Goal: Transaction & Acquisition: Purchase product/service

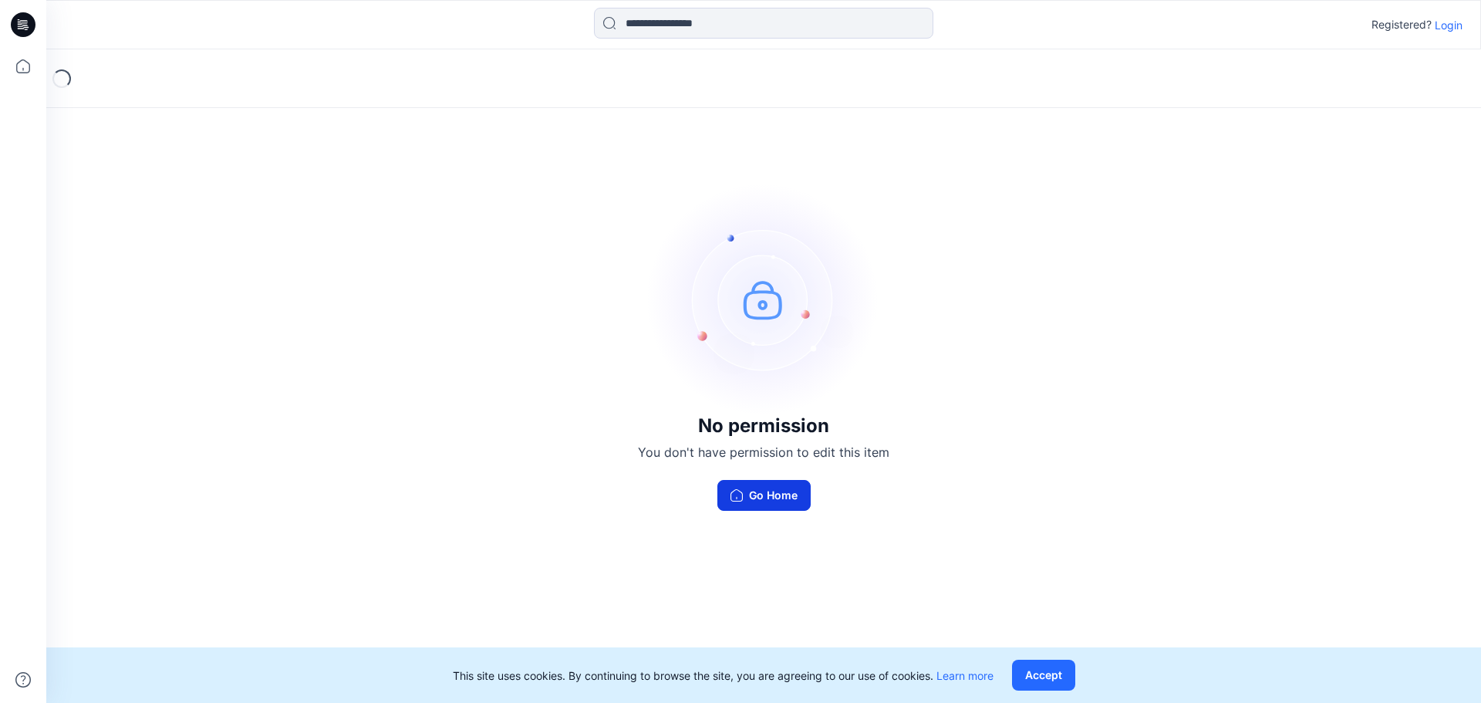
click at [760, 494] on button "Go Home" at bounding box center [763, 495] width 93 height 31
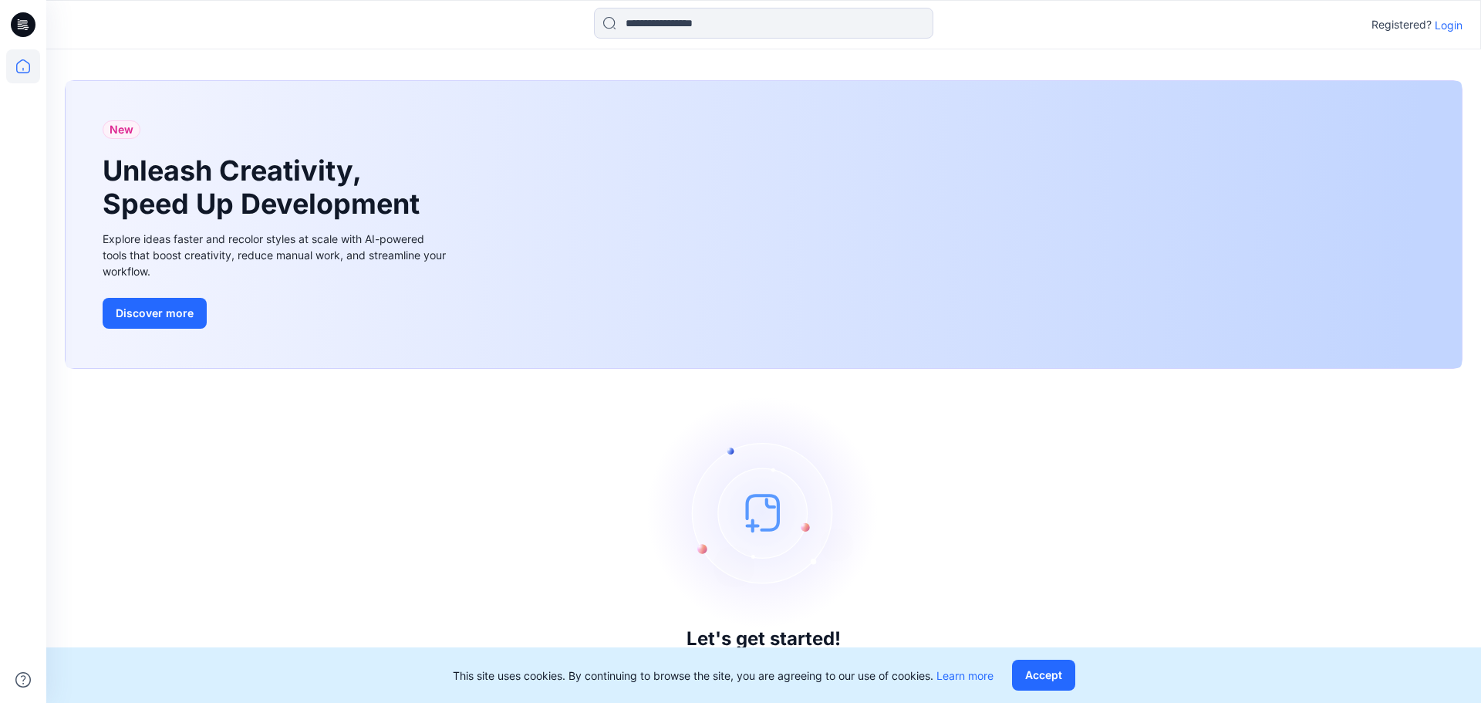
click at [1449, 21] on p "Login" at bounding box center [1449, 25] width 28 height 16
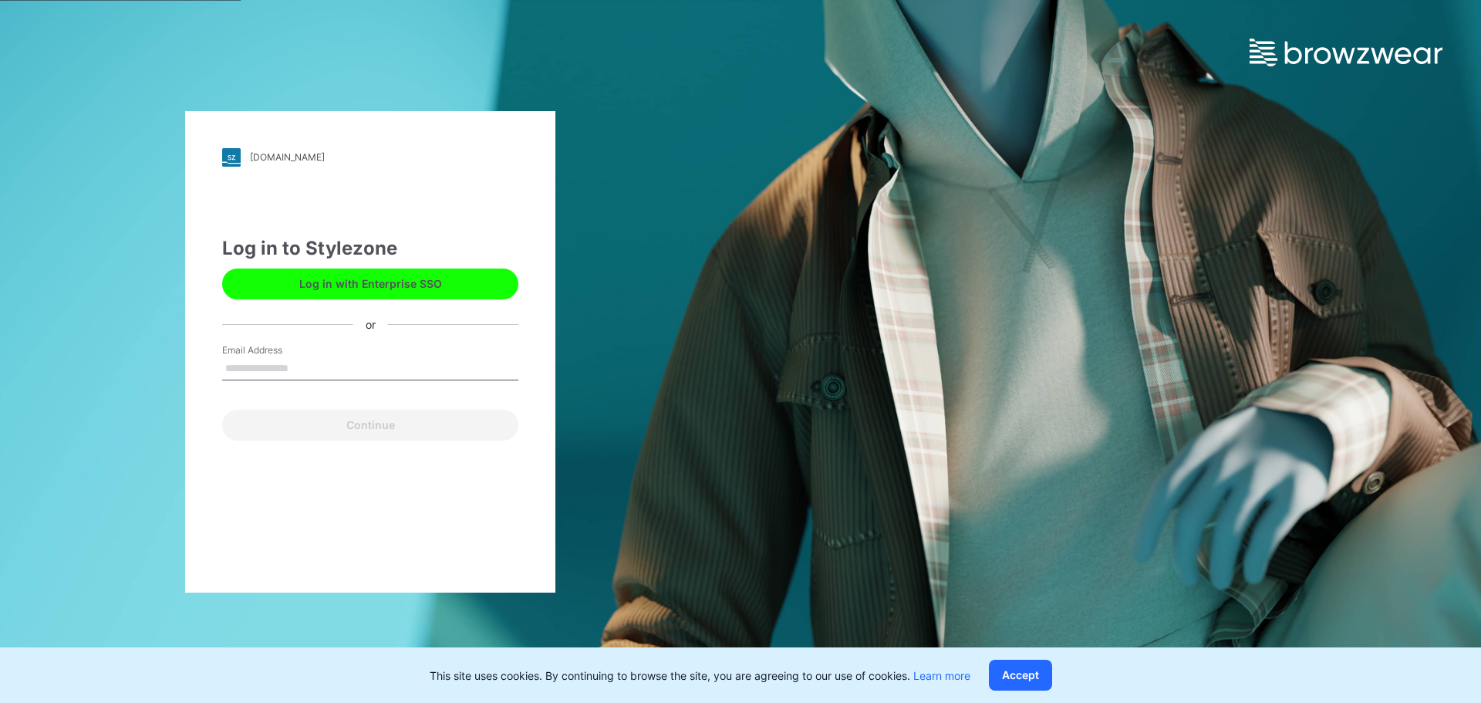
click at [281, 369] on input "Email Address" at bounding box center [370, 368] width 296 height 23
click at [295, 369] on input "Email Address" at bounding box center [370, 368] width 296 height 23
type input "**********"
click at [222, 410] on button "Continue" at bounding box center [370, 425] width 296 height 31
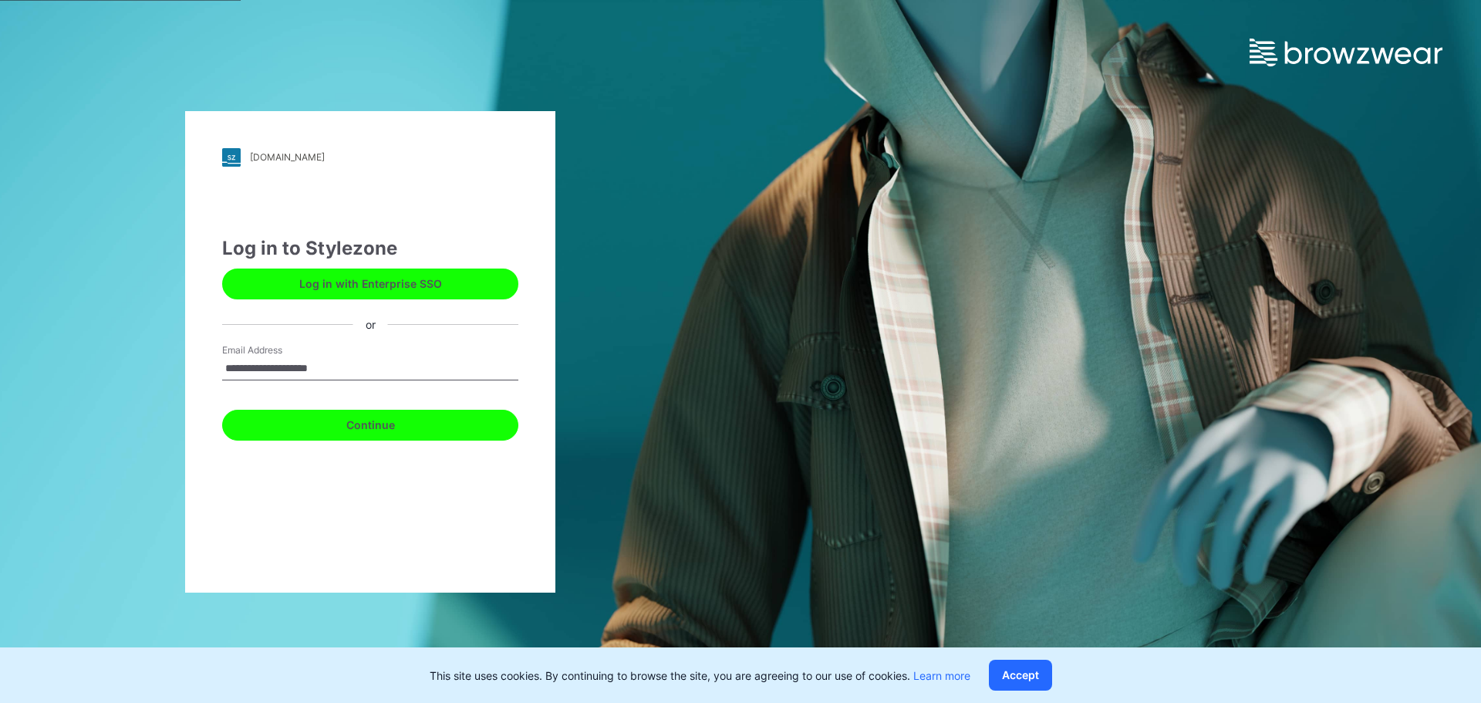
click at [349, 423] on button "Continue" at bounding box center [370, 425] width 296 height 31
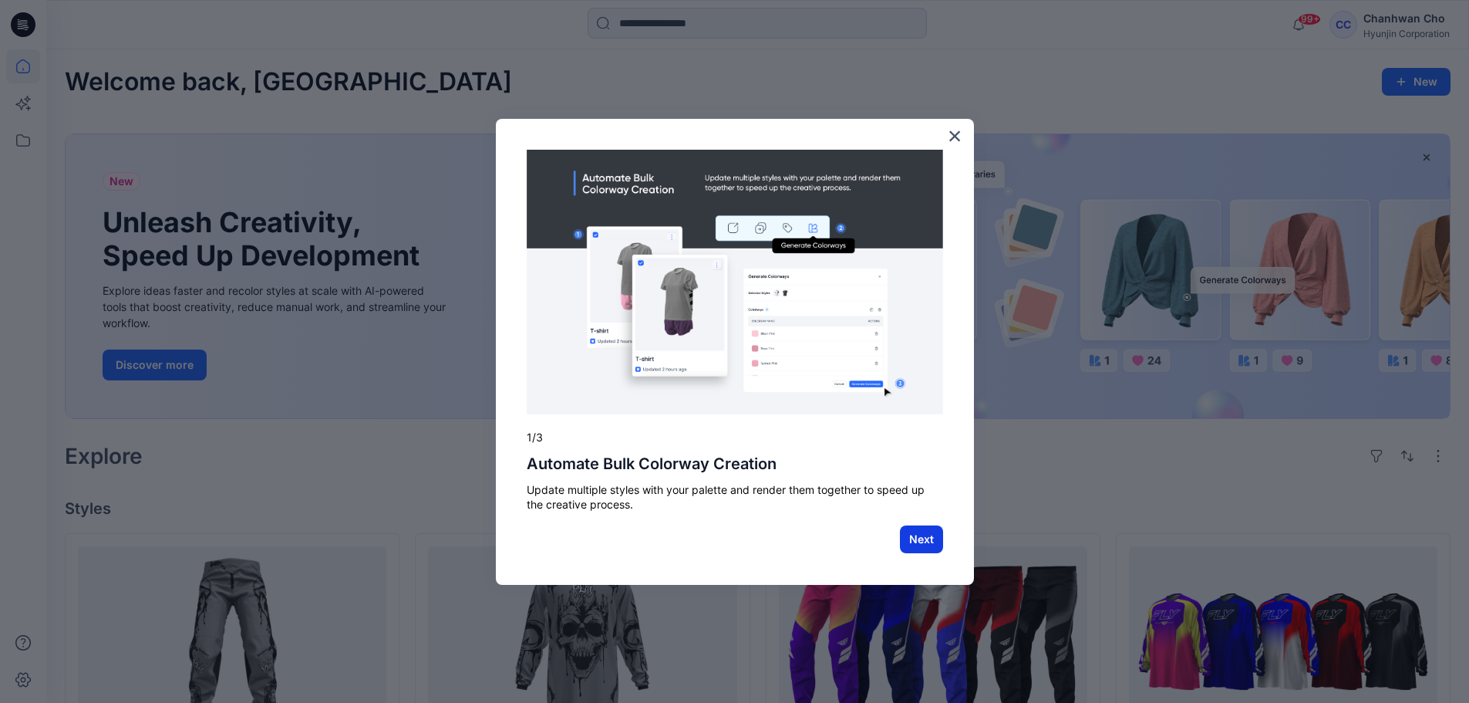
click at [926, 543] on button "Next" at bounding box center [921, 539] width 43 height 28
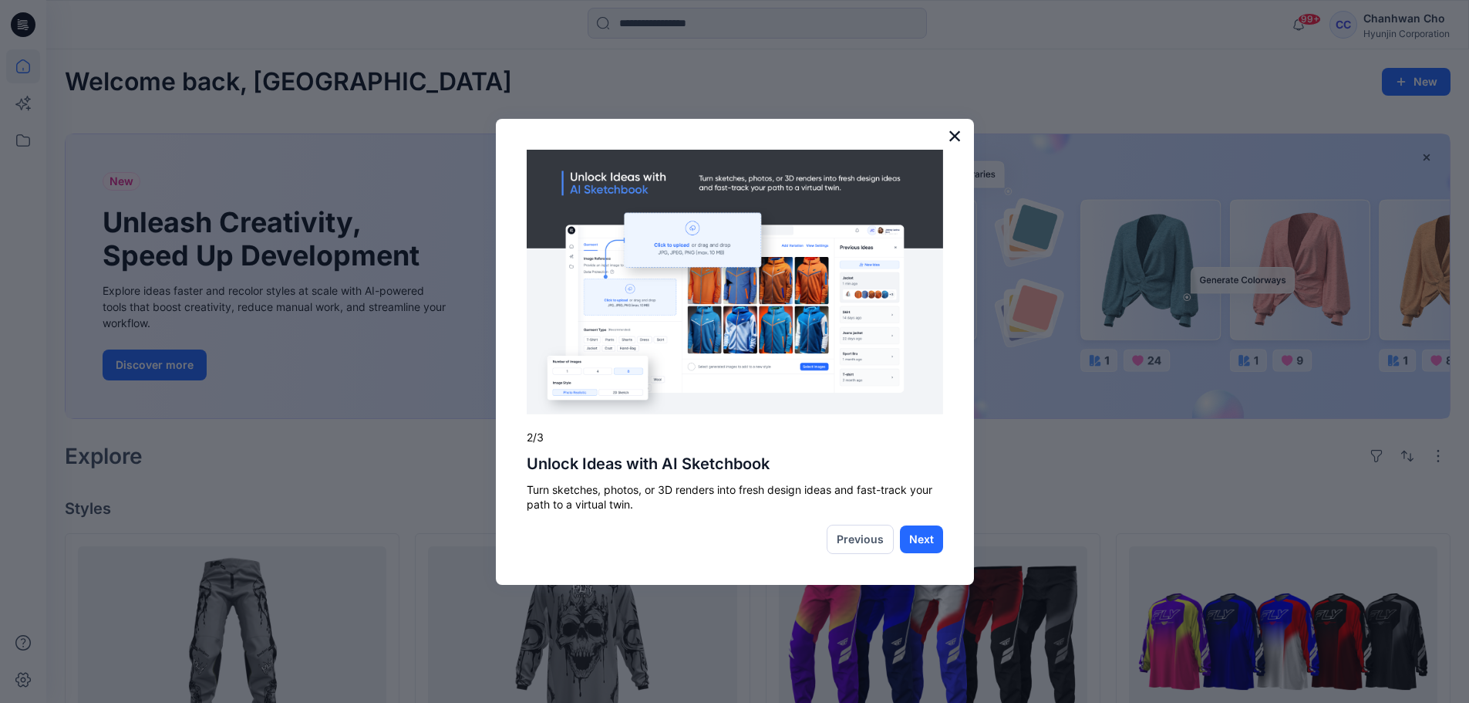
click at [952, 140] on button "×" at bounding box center [955, 135] width 15 height 25
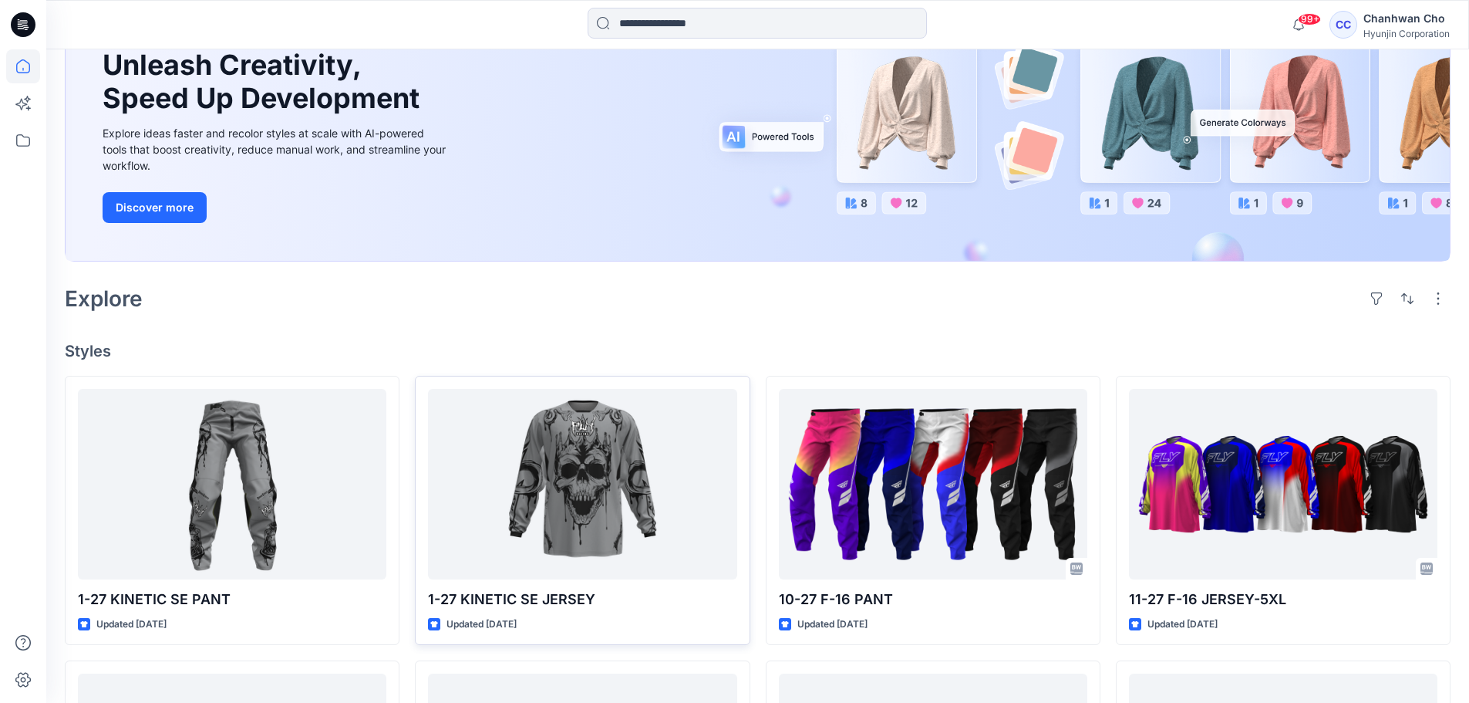
scroll to position [386, 0]
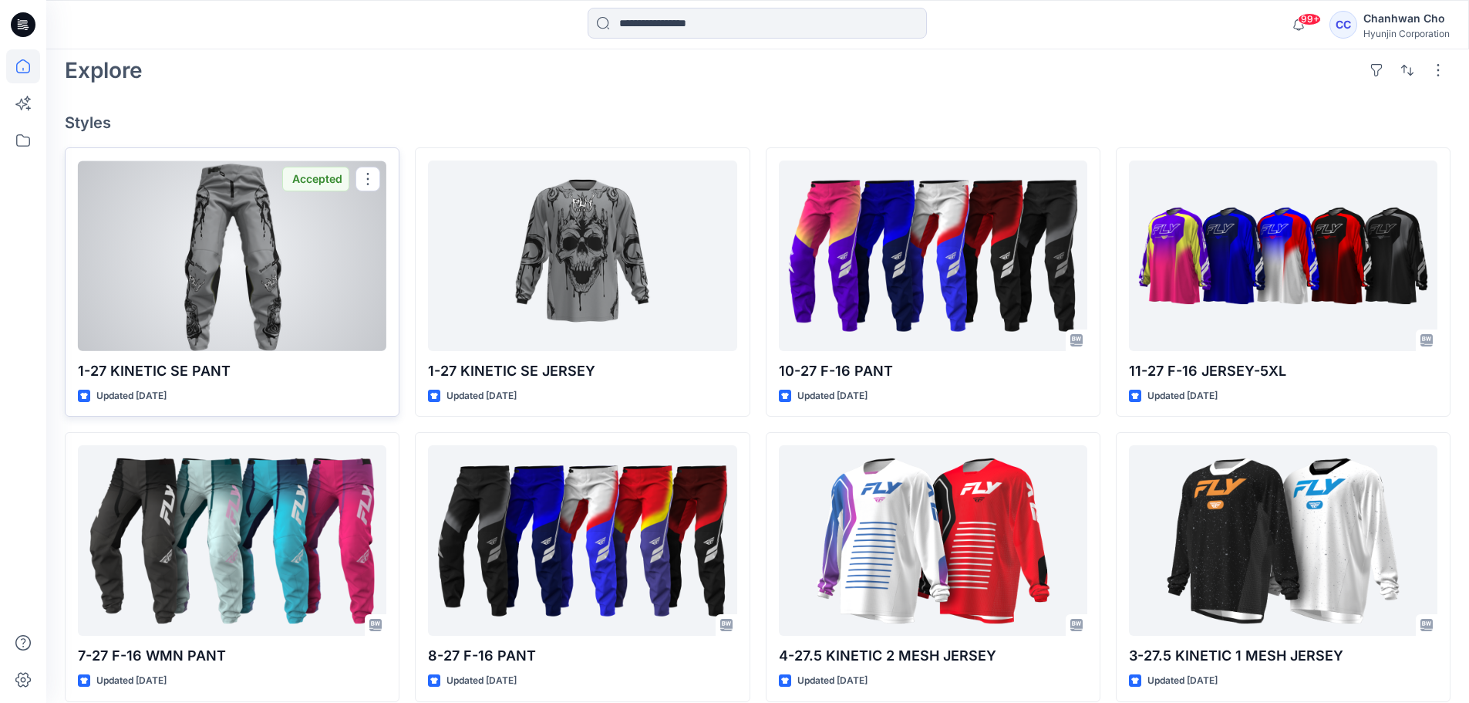
click at [299, 272] on div at bounding box center [232, 255] width 309 height 191
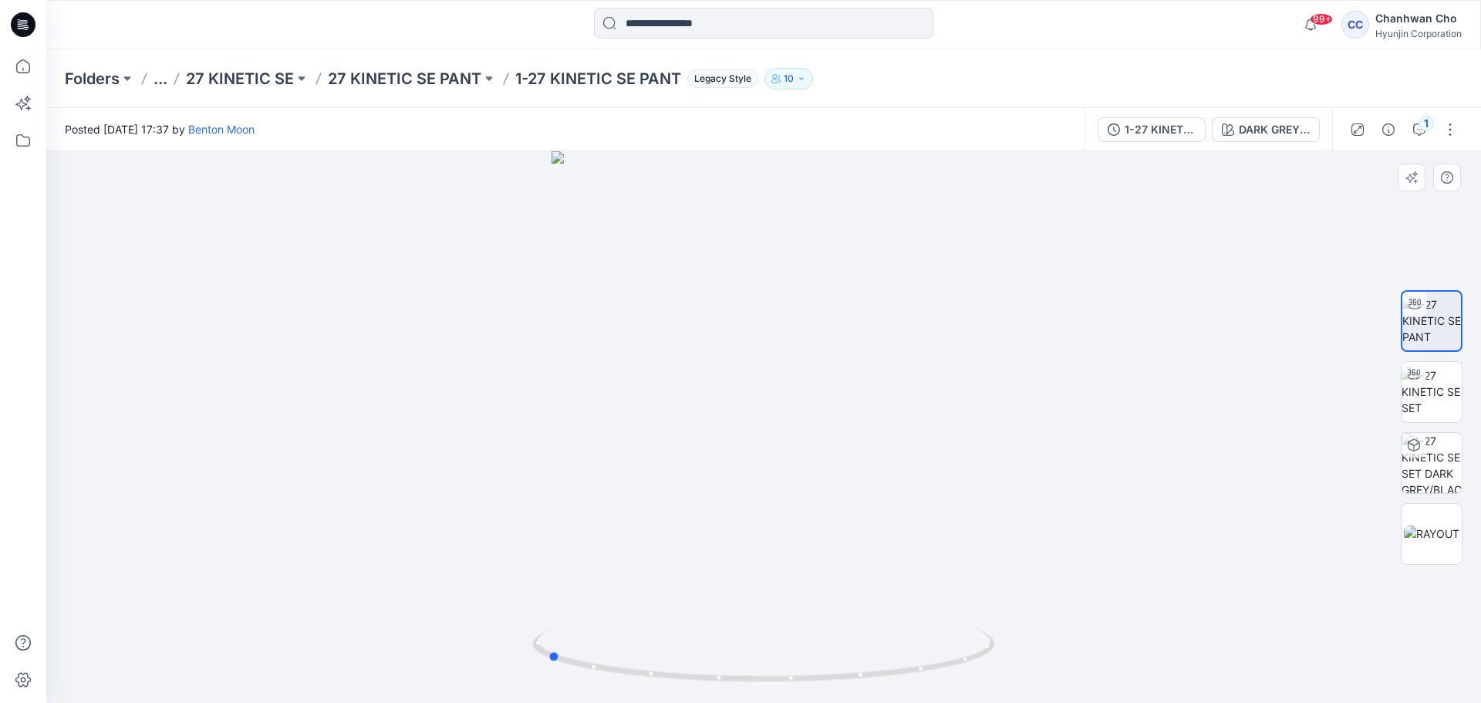
drag, startPoint x: 770, startPoint y: 460, endPoint x: 1017, endPoint y: 389, distance: 257.8
click at [1017, 389] on div at bounding box center [763, 427] width 1435 height 552
drag, startPoint x: 584, startPoint y: 533, endPoint x: 872, endPoint y: 552, distance: 289.1
click at [872, 552] on div at bounding box center [763, 427] width 1435 height 552
drag, startPoint x: 772, startPoint y: 564, endPoint x: 599, endPoint y: 548, distance: 173.5
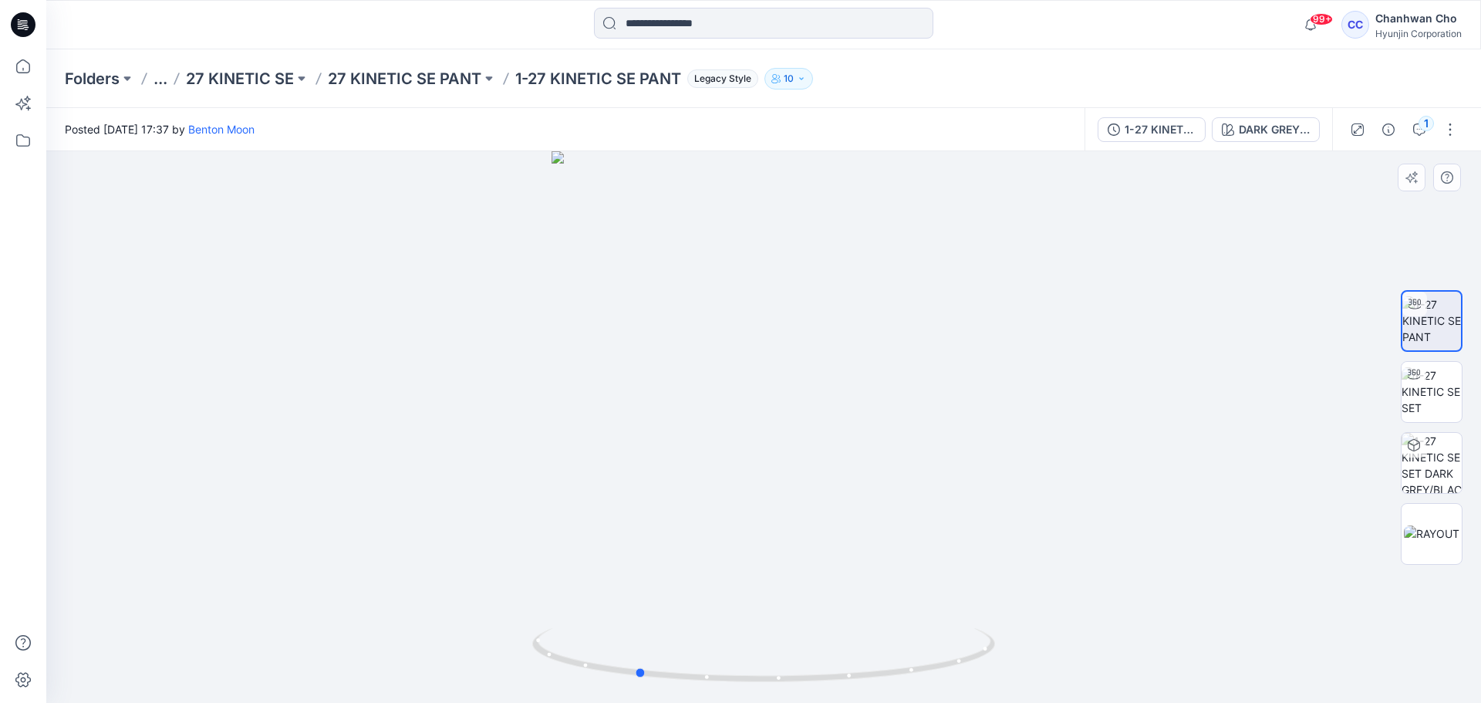
click at [599, 548] on div at bounding box center [763, 427] width 1435 height 552
drag, startPoint x: 796, startPoint y: 555, endPoint x: 645, endPoint y: 399, distance: 217.7
click at [645, 399] on div at bounding box center [763, 427] width 1435 height 552
click at [753, 465] on div at bounding box center [763, 427] width 1435 height 552
click at [1428, 531] on img at bounding box center [1432, 533] width 56 height 16
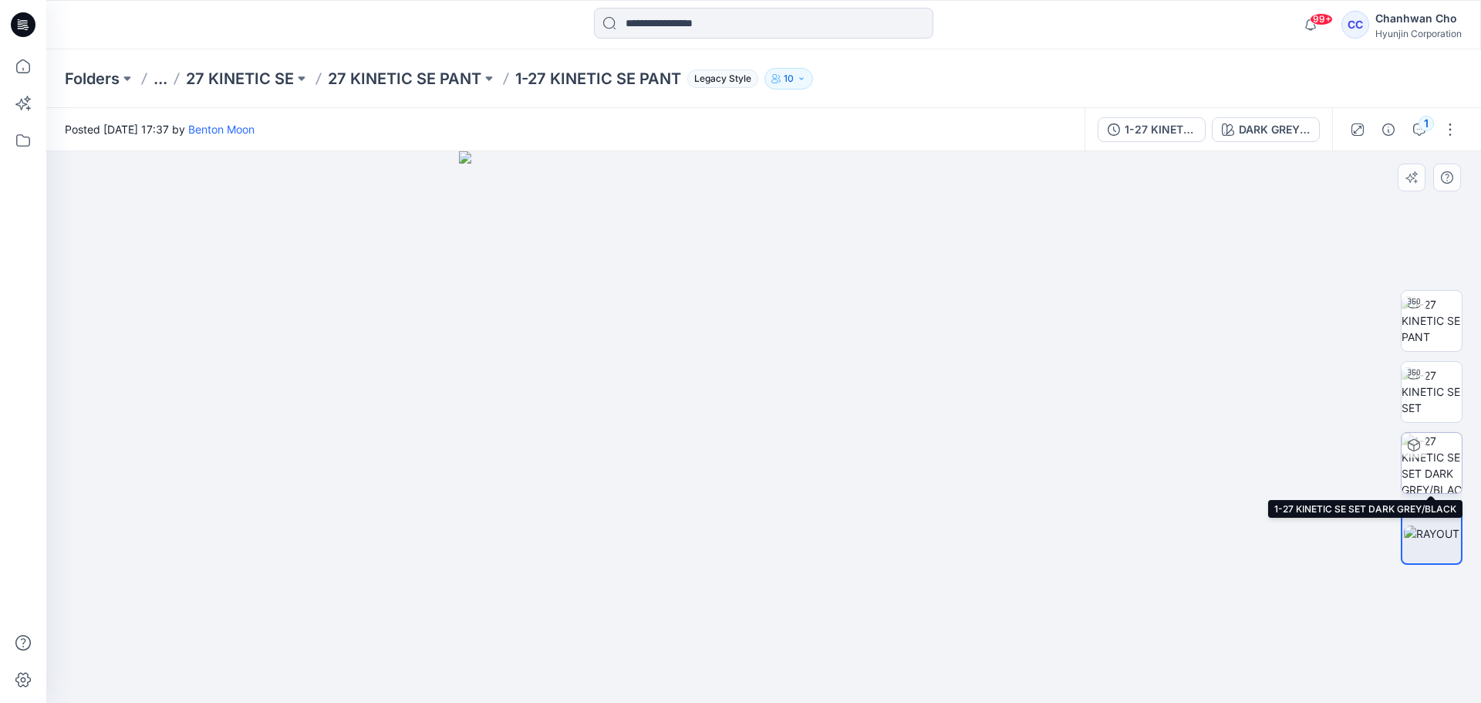
click at [1441, 458] on img at bounding box center [1432, 463] width 60 height 60
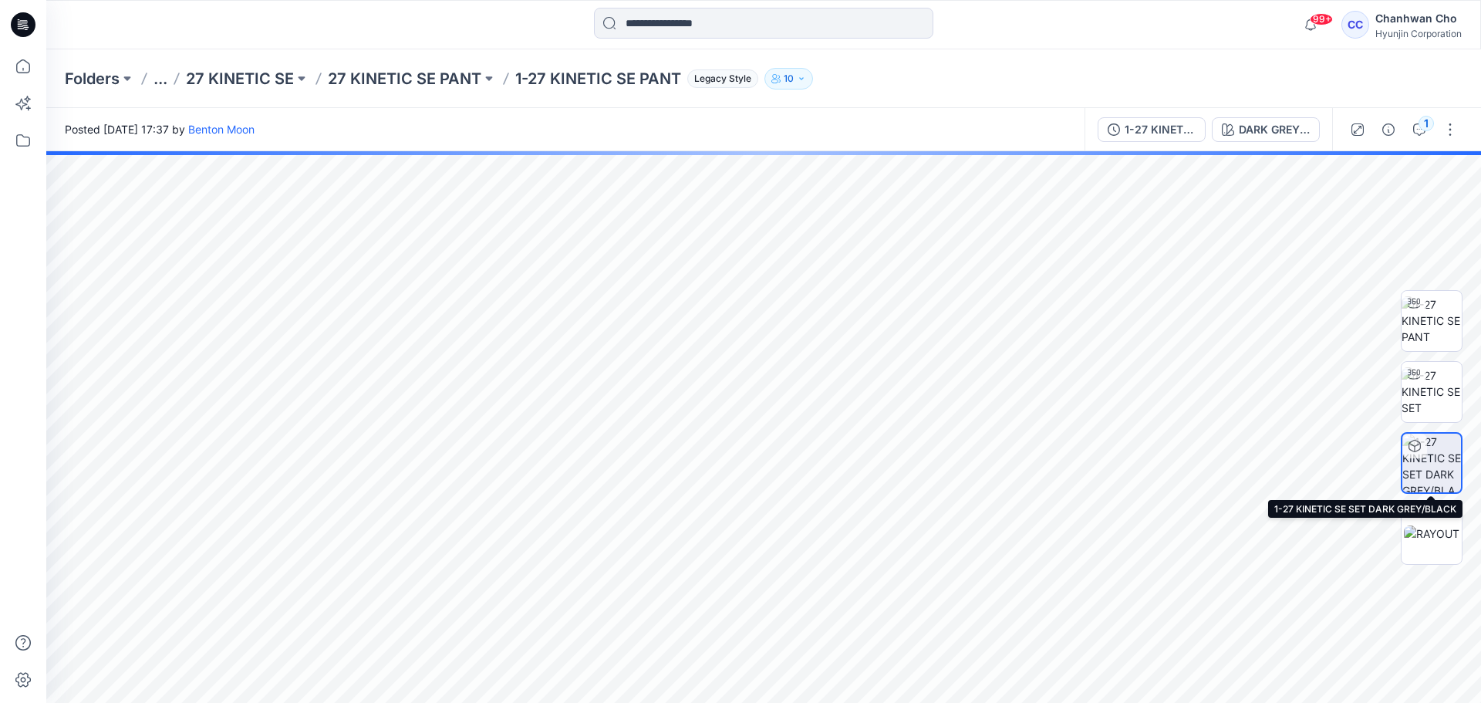
drag, startPoint x: 1440, startPoint y: 465, endPoint x: 1422, endPoint y: 465, distance: 18.5
click at [1422, 465] on img at bounding box center [1431, 462] width 59 height 59
